Goal: Task Accomplishment & Management: Use online tool/utility

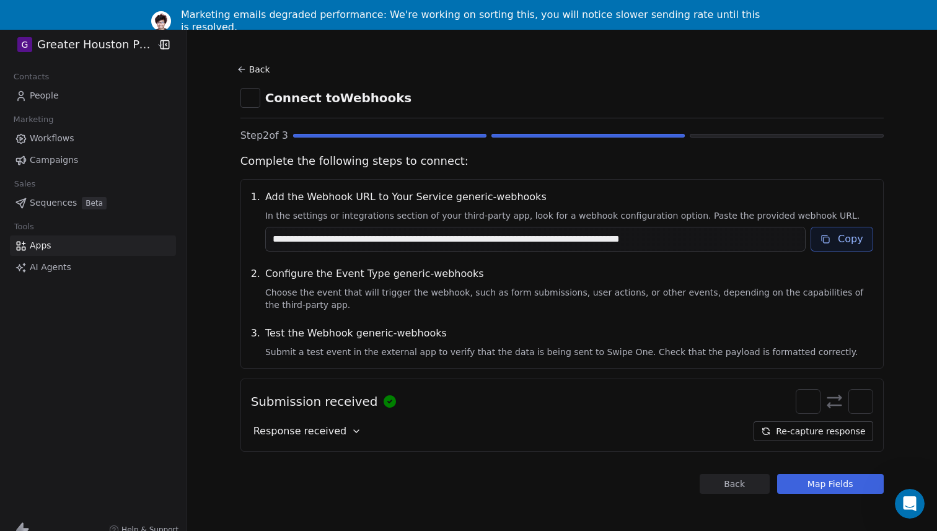
scroll to position [30, 0]
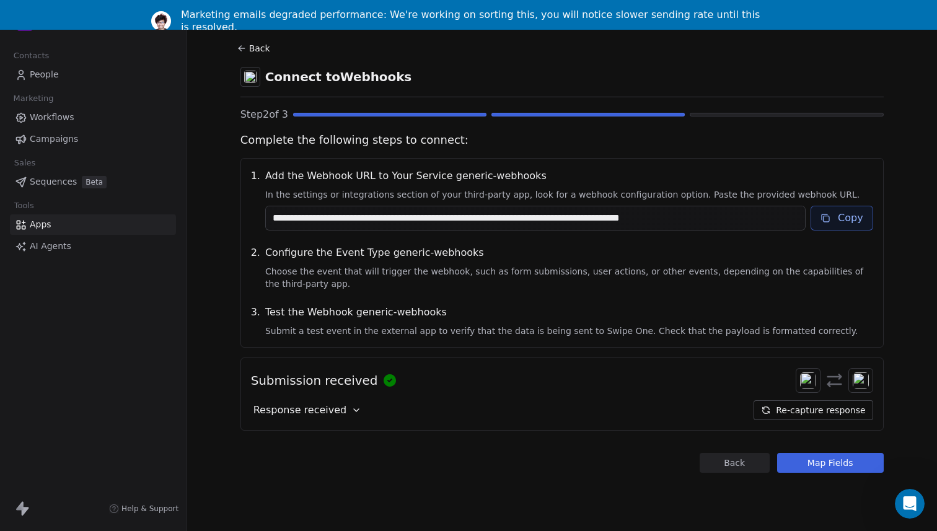
click at [814, 468] on button "Map Fields" at bounding box center [830, 463] width 107 height 20
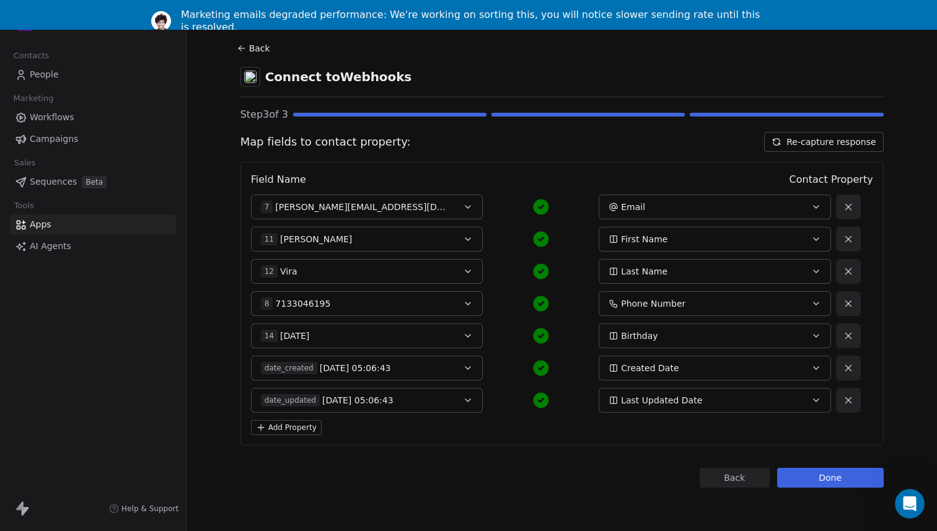
click at [803, 477] on button "Done" at bounding box center [830, 478] width 107 height 20
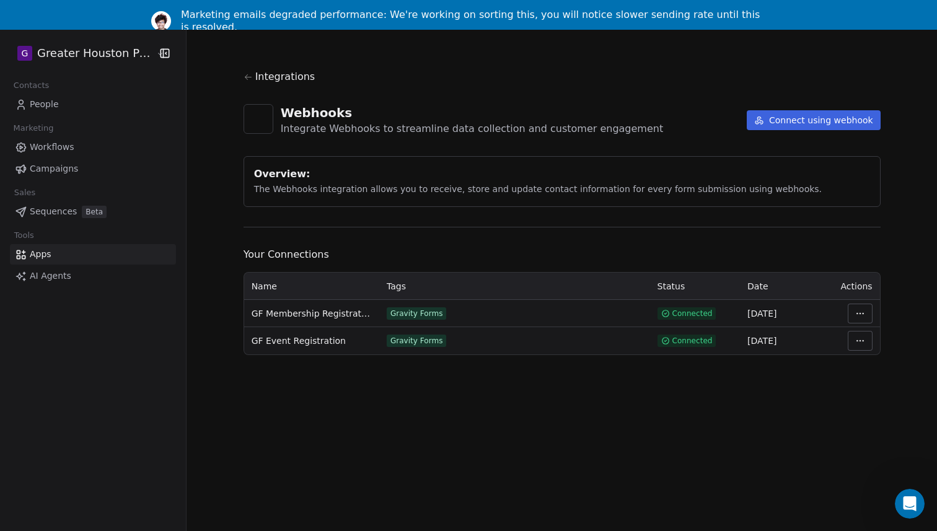
click at [45, 101] on span "People" at bounding box center [44, 104] width 29 height 13
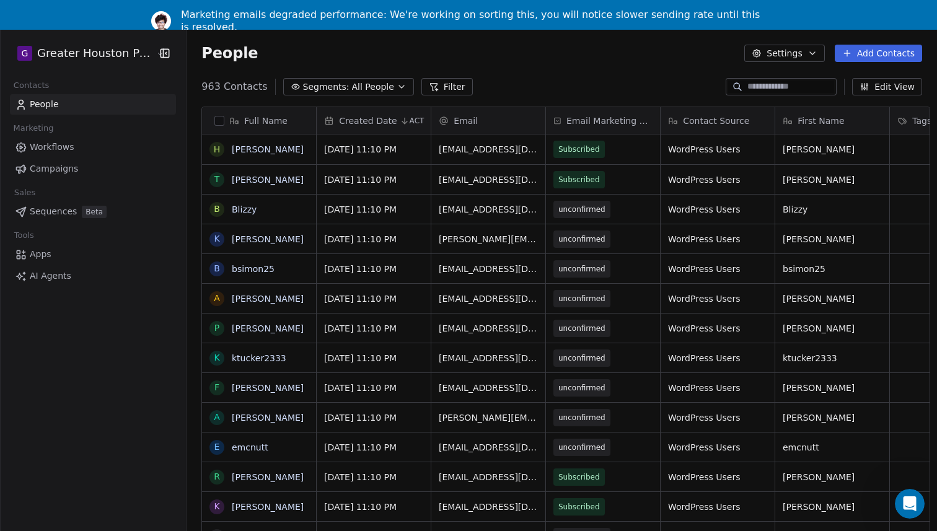
click at [483, 77] on div "963 Contacts Segments: All People Filter Edit View" at bounding box center [562, 87] width 750 height 20
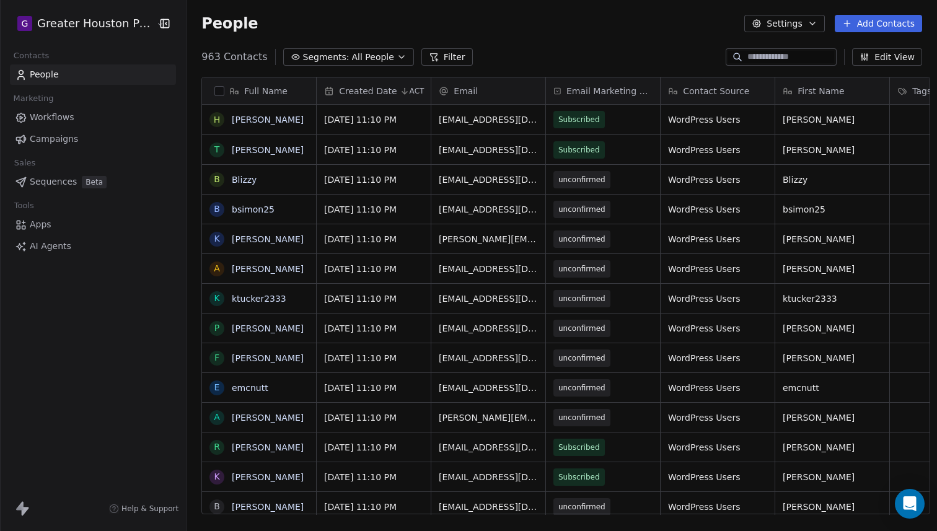
scroll to position [467, 759]
